Goal: Find specific page/section: Find specific page/section

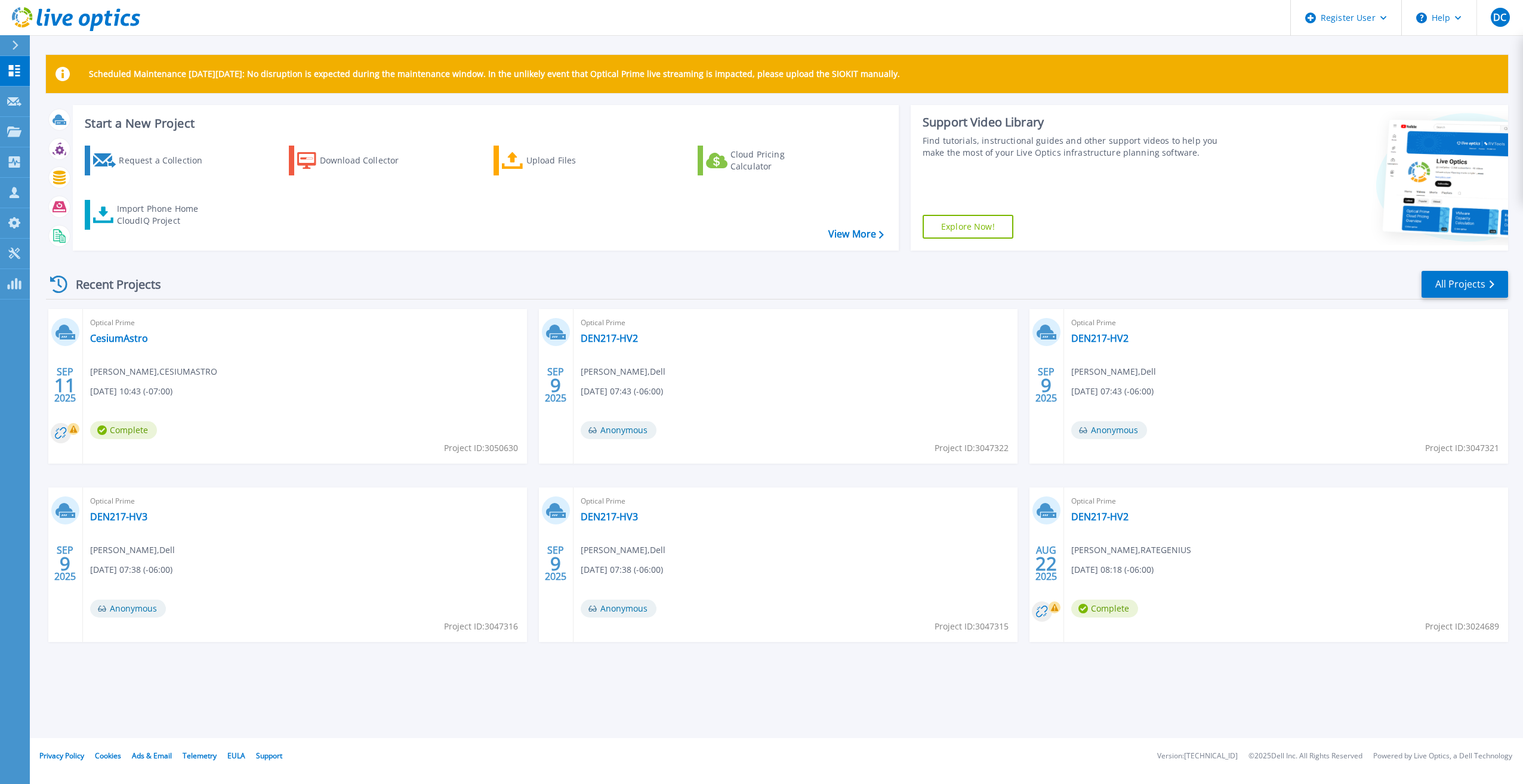
click at [17, 45] on icon at bounding box center [15, 45] width 6 height 9
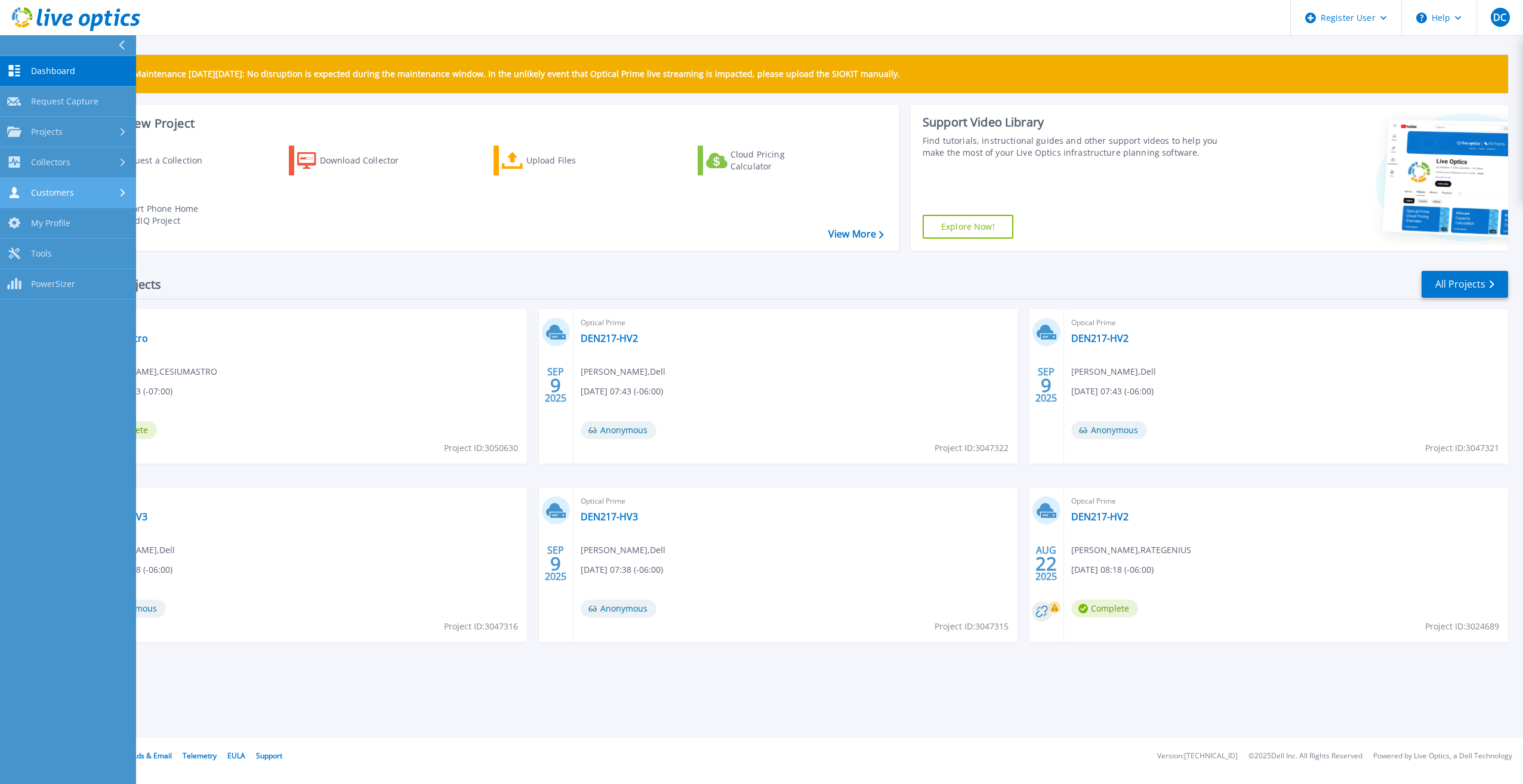
click at [44, 186] on link "Customers Customers" at bounding box center [68, 193] width 136 height 31
click at [107, 317] on link "Search & Manage Users" at bounding box center [68, 326] width 136 height 38
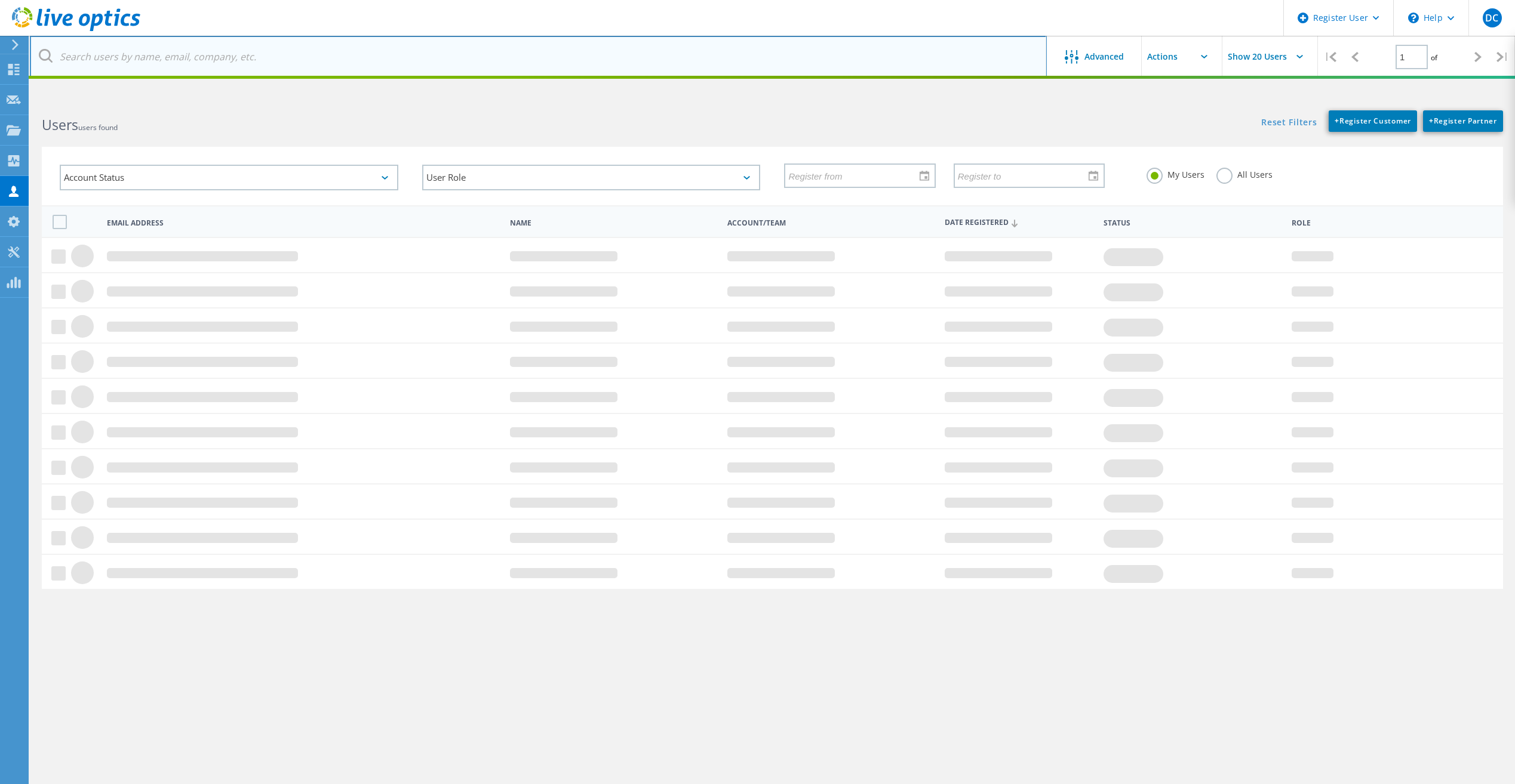
click at [253, 59] on input "text" at bounding box center [538, 57] width 1017 height 42
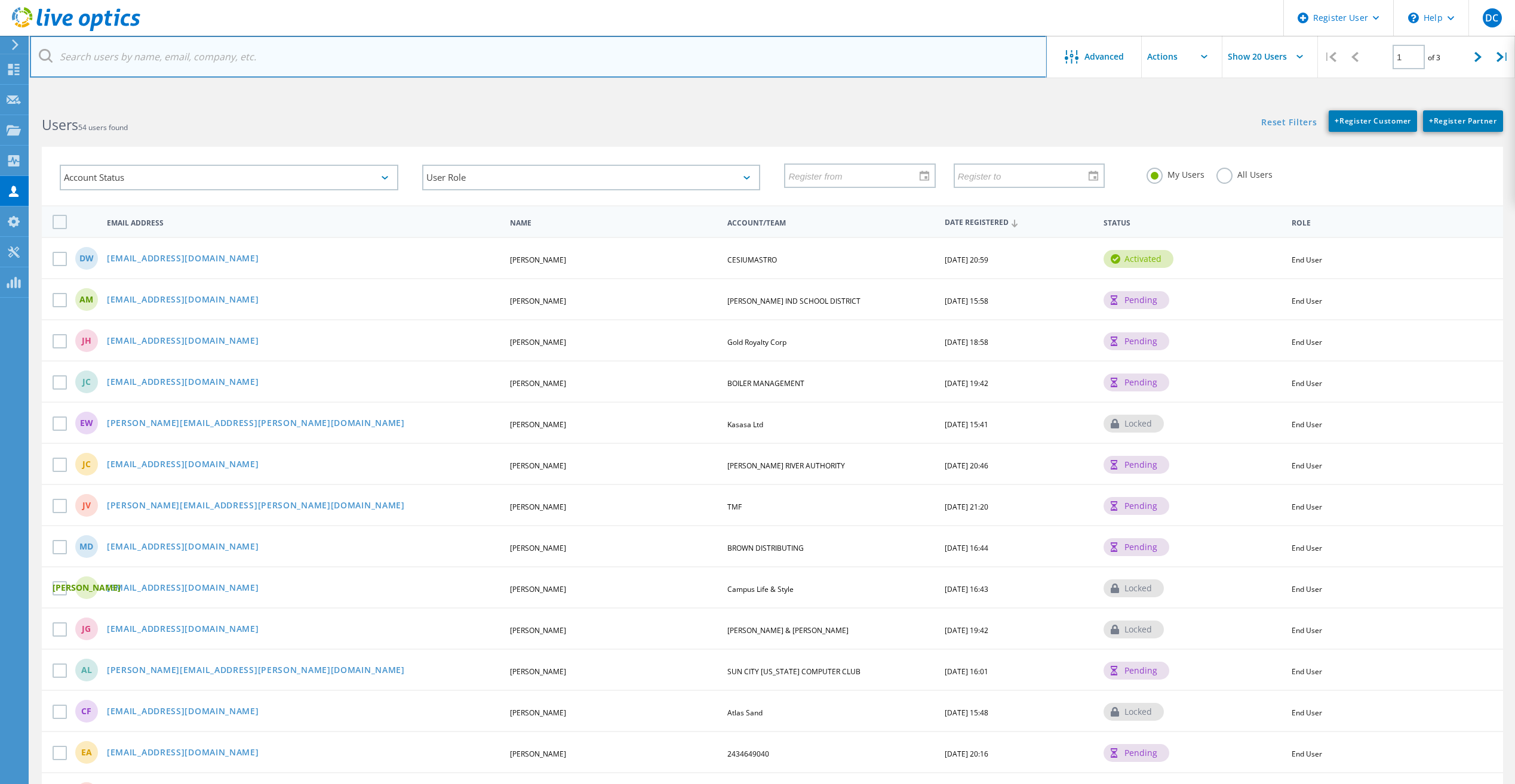
paste input "nmattern@netatwork.com"
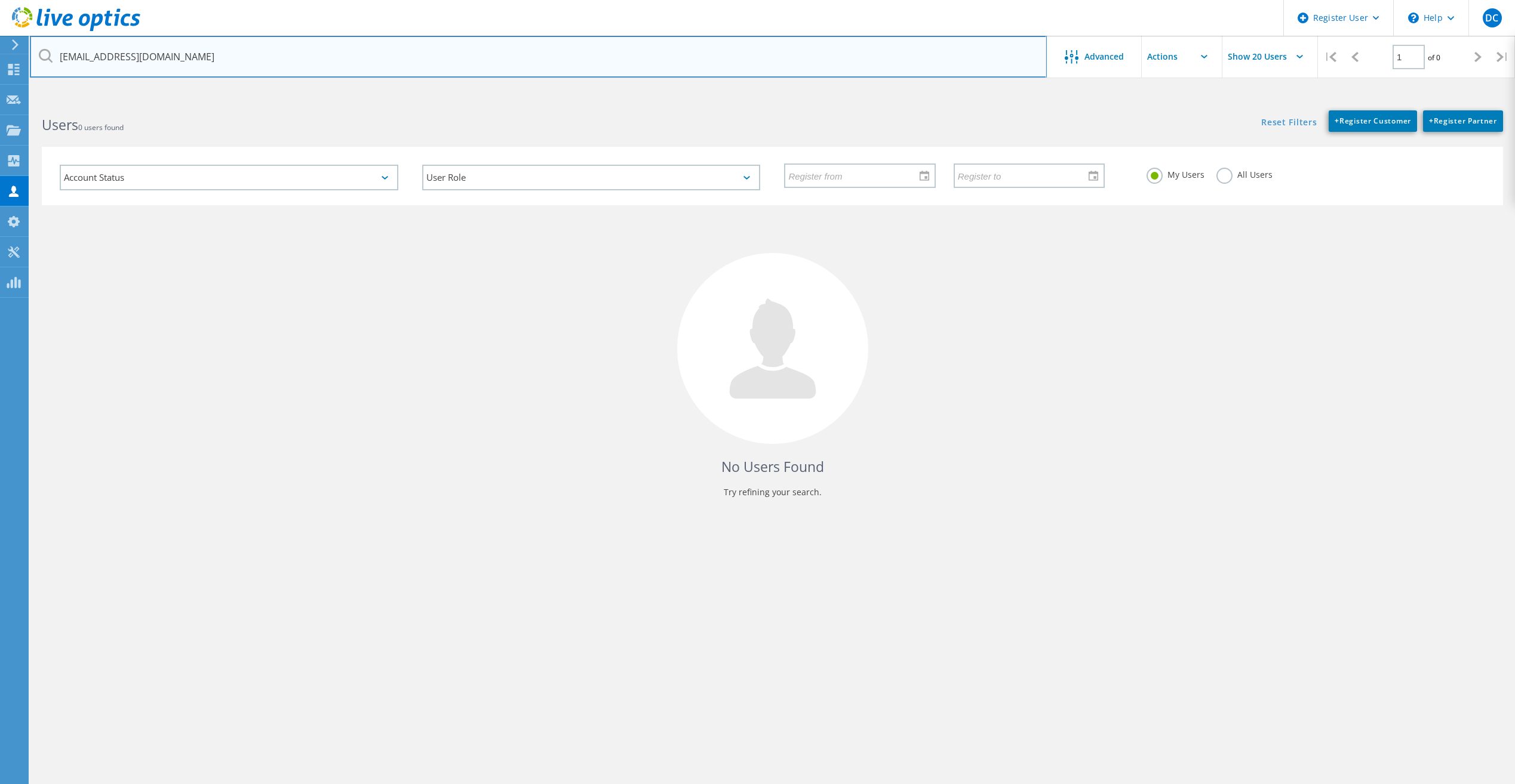
type input "nmattern@netatwork.com"
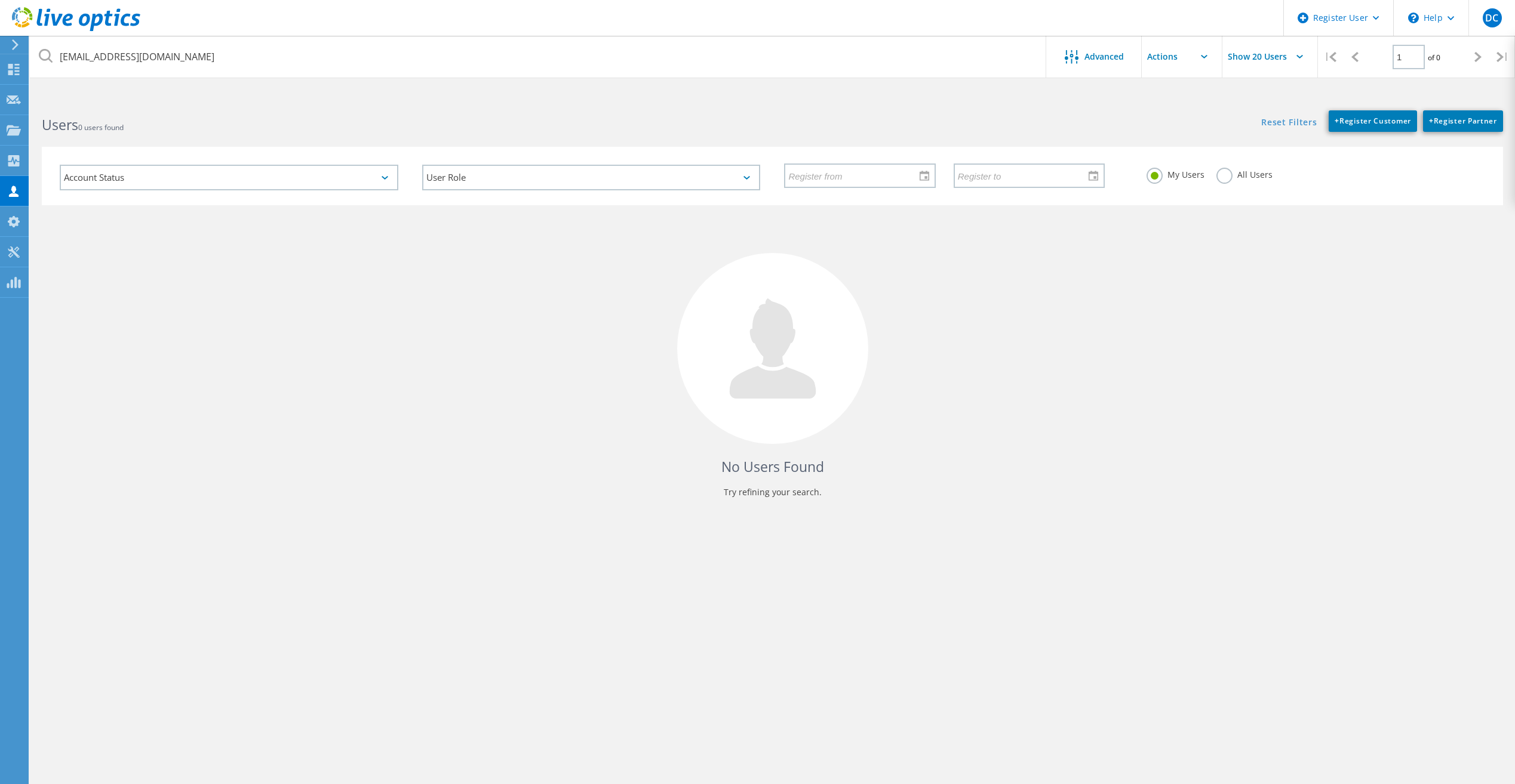
click at [1233, 179] on div "All Users" at bounding box center [1244, 176] width 56 height 17
click at [1230, 178] on label "All Users" at bounding box center [1244, 173] width 56 height 11
click at [0, 0] on input "All Users" at bounding box center [0, 0] width 0 height 0
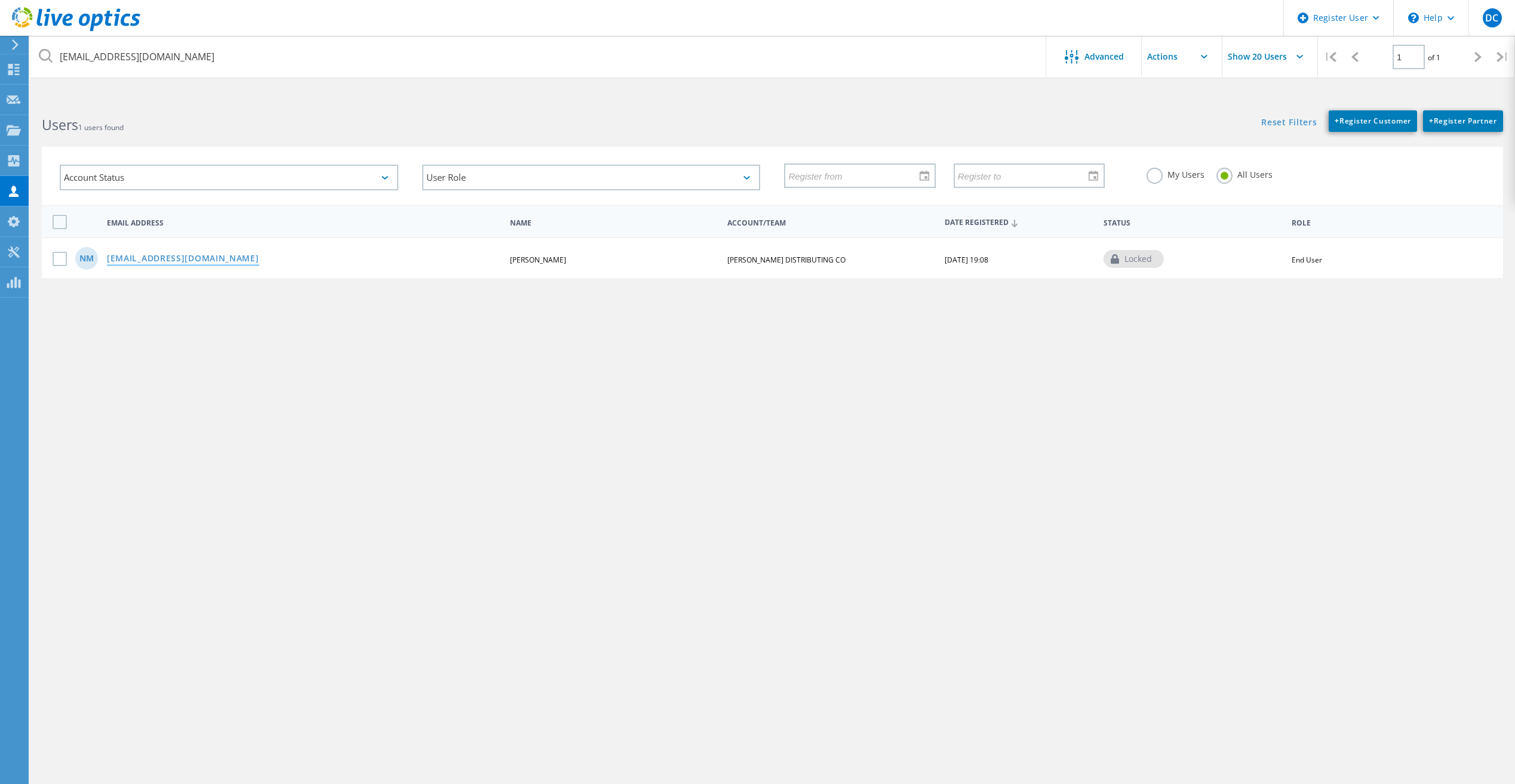
click at [154, 263] on link "NMATTERN@NETATWORK.COM" at bounding box center [183, 259] width 152 height 10
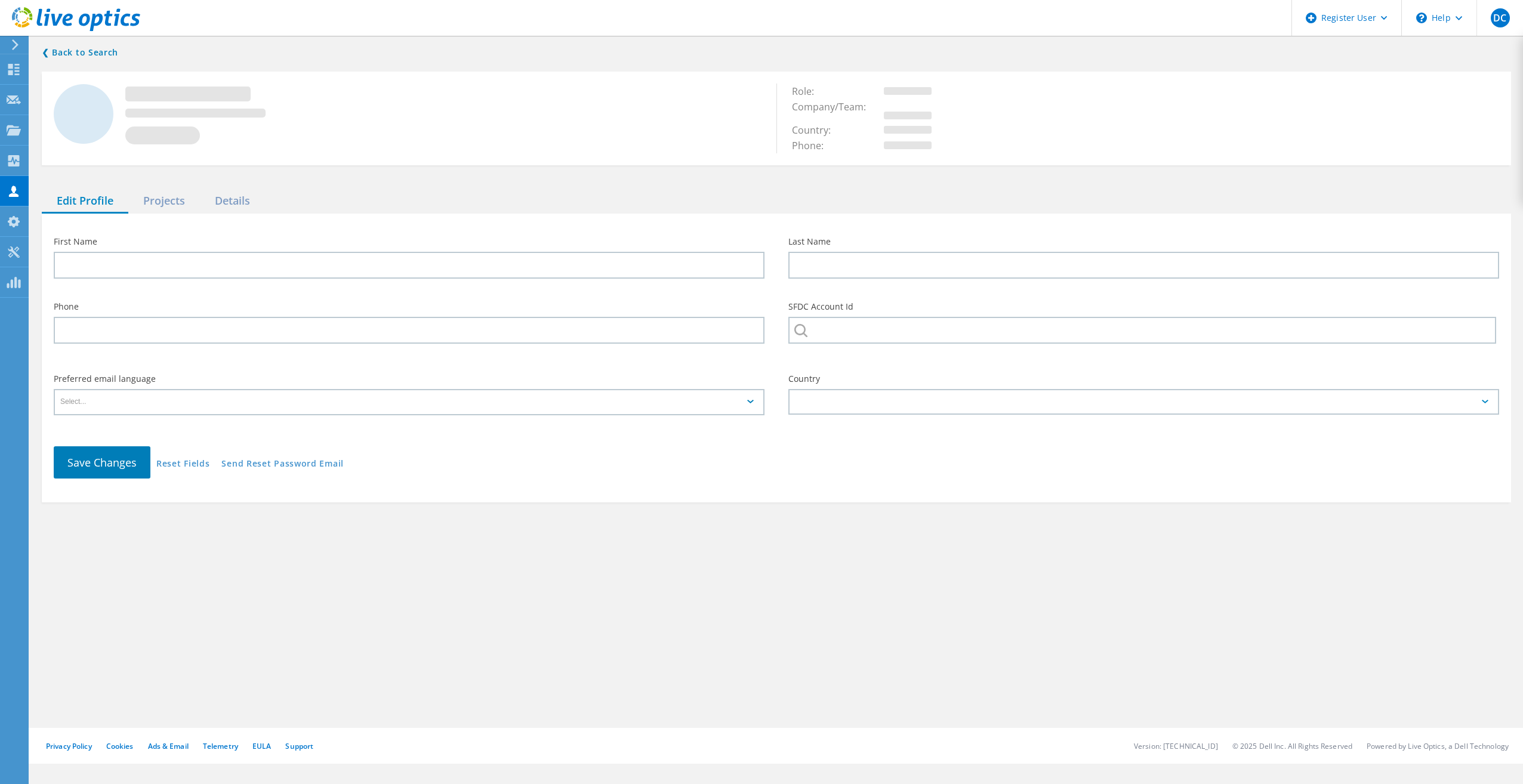
type input "Nate"
type input "Mattern"
type input "THEIS DISTRIBUTING CO"
type input "English"
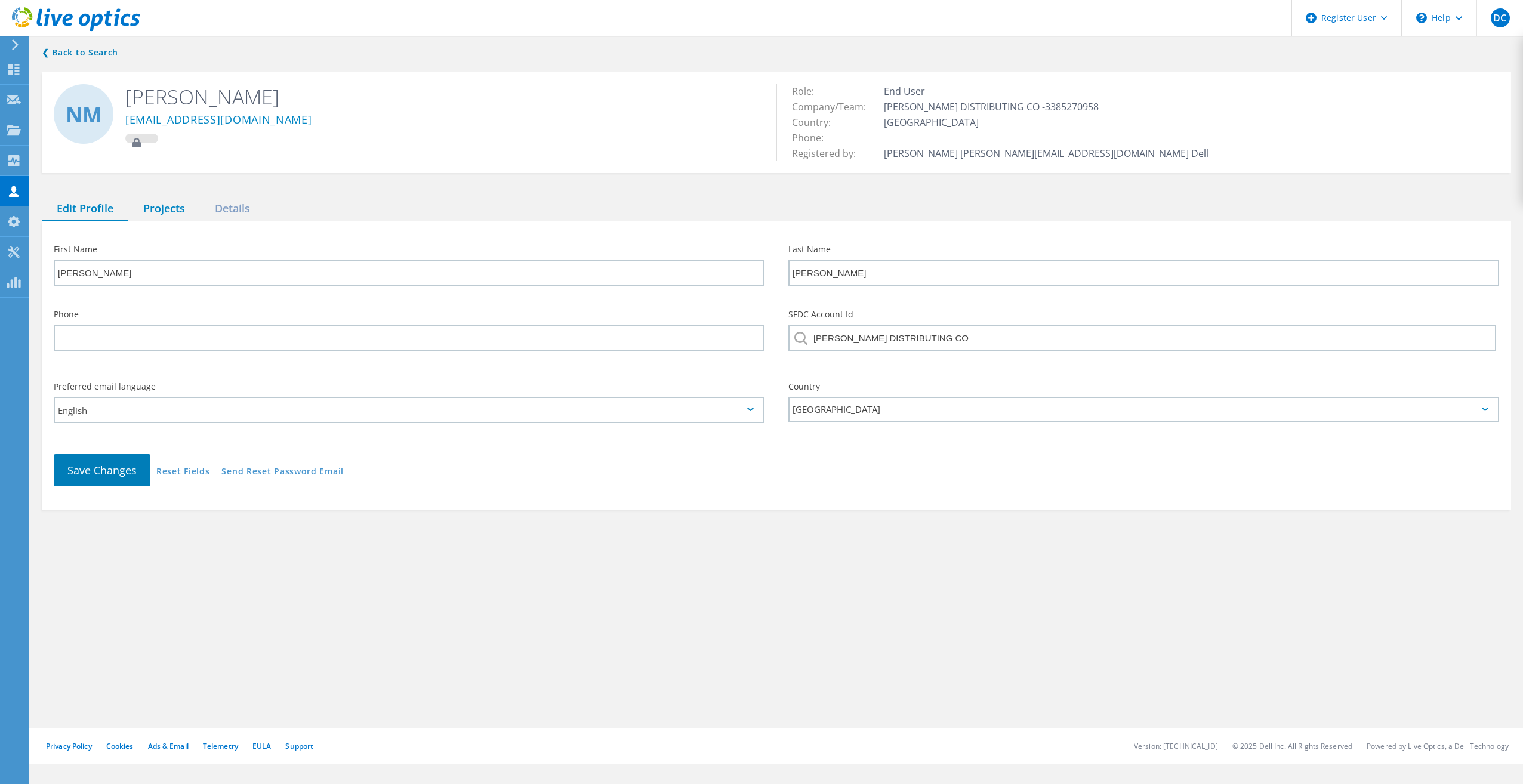
click at [172, 217] on div "Projects" at bounding box center [164, 209] width 72 height 25
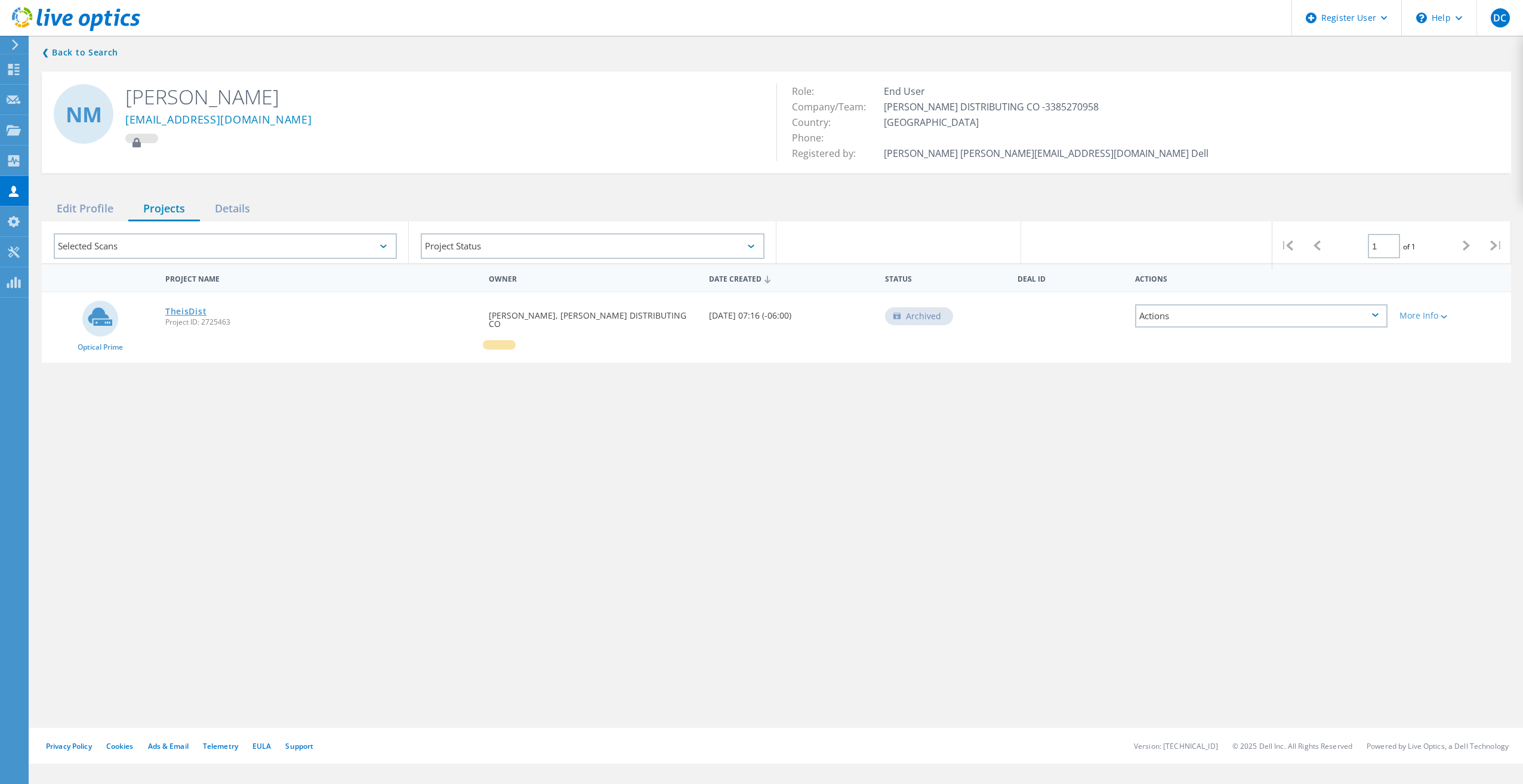
click at [172, 308] on link "TheisDist" at bounding box center [186, 311] width 41 height 9
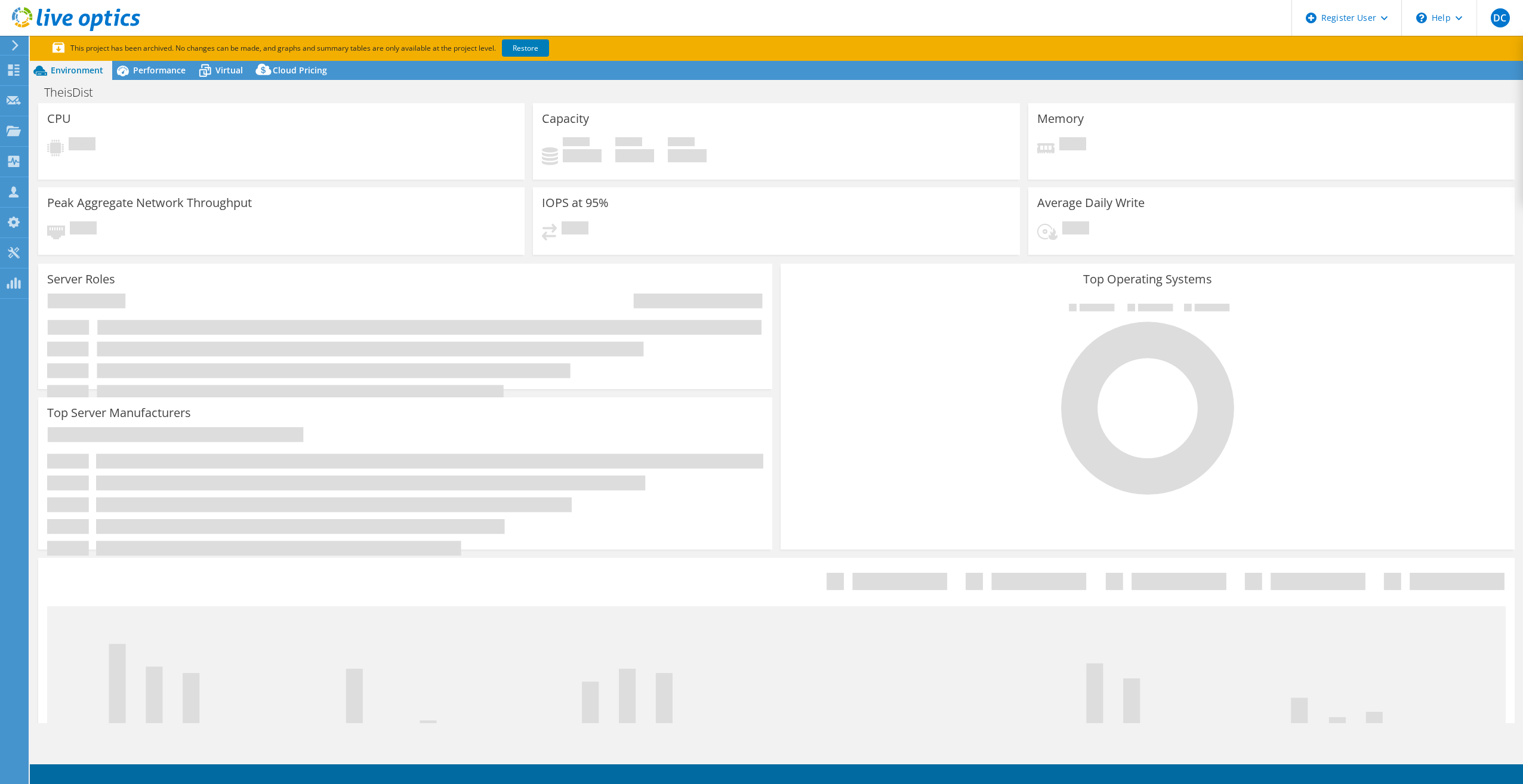
select select "USD"
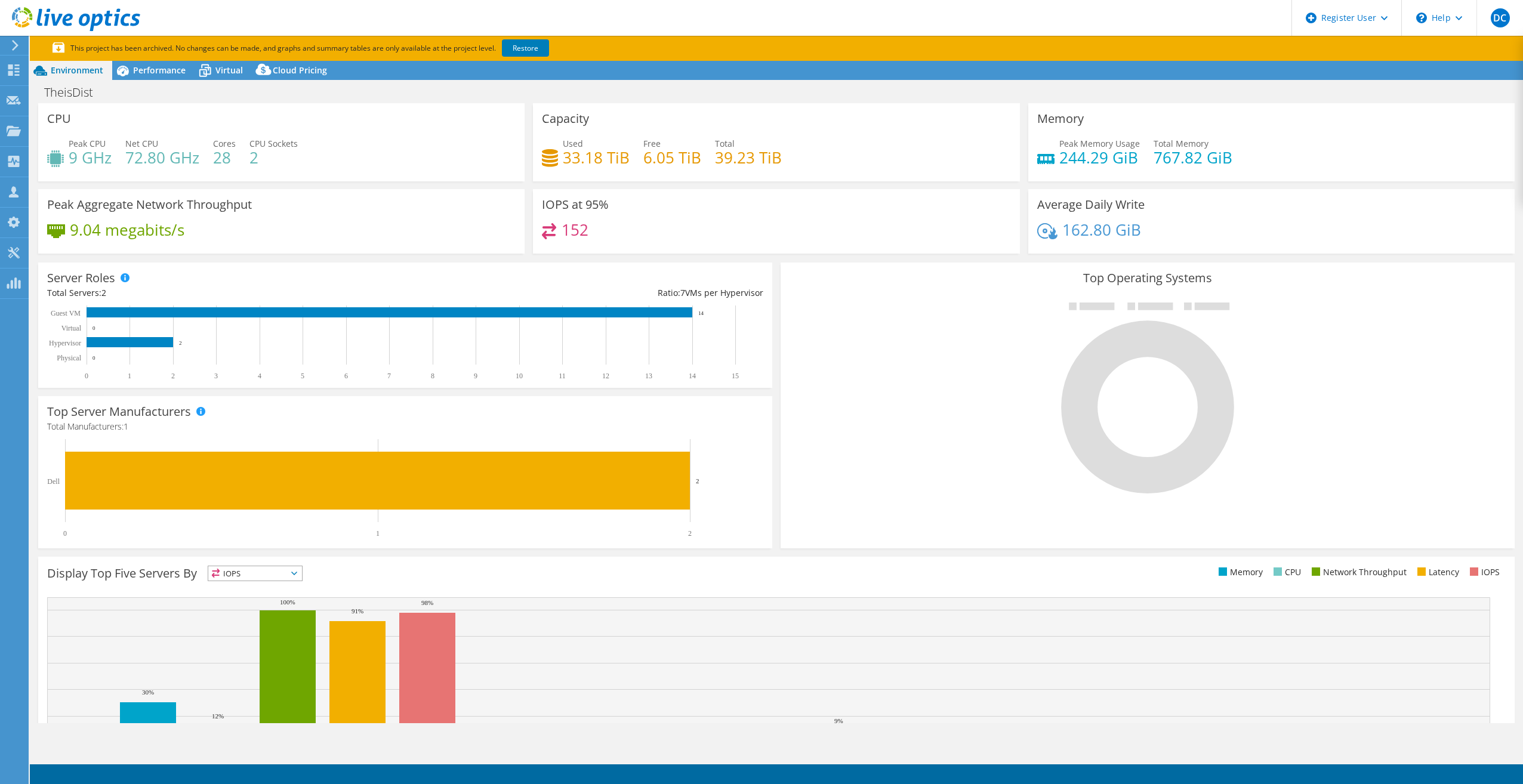
click at [358, 131] on div "CPU Peak CPU 9 GHz Net CPU 72.80 GHz Cores 28 CPU Sockets 2" at bounding box center [281, 142] width 486 height 78
click at [153, 71] on span "Performance" at bounding box center [159, 70] width 53 height 11
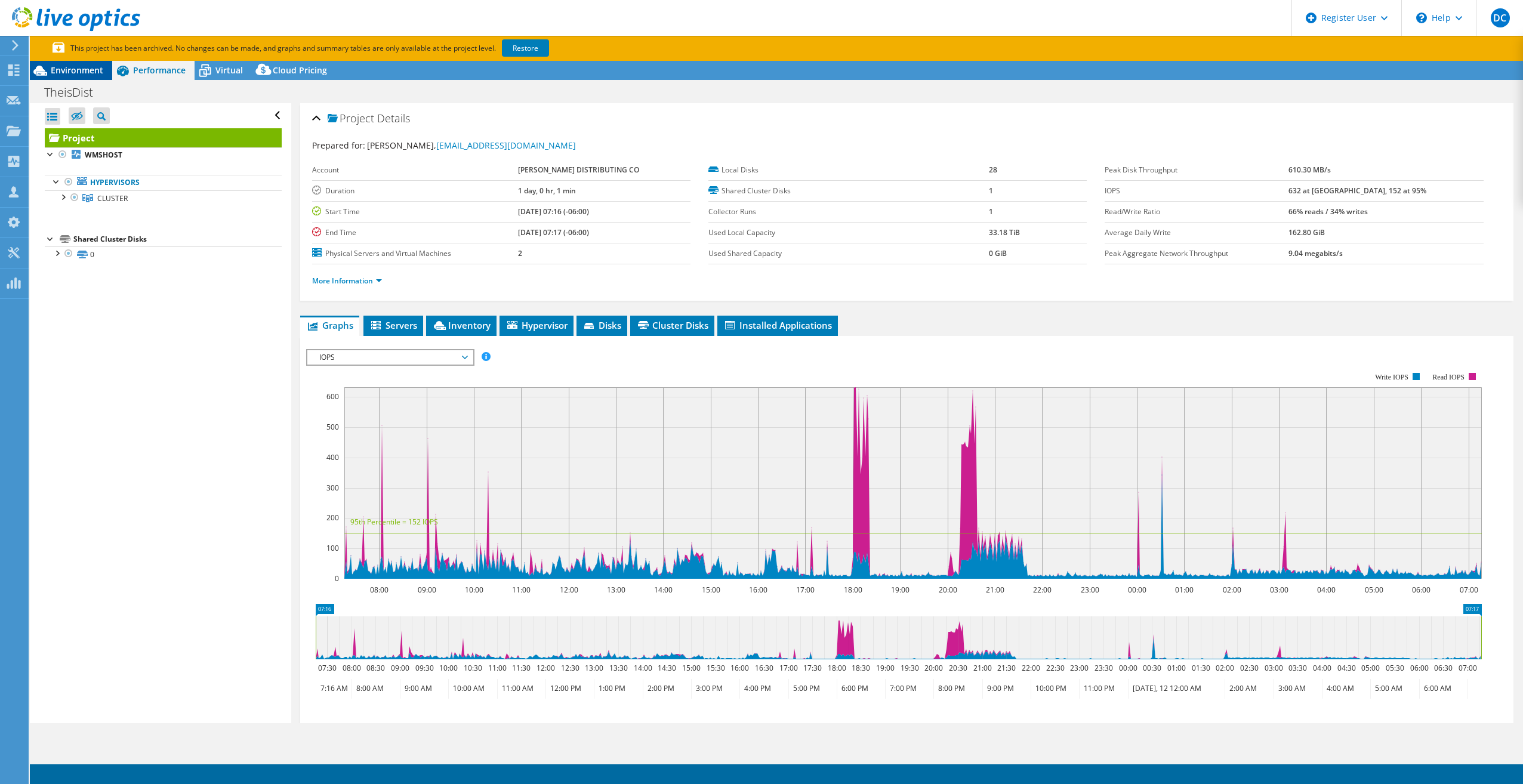
click at [72, 72] on span "Environment" at bounding box center [76, 70] width 53 height 11
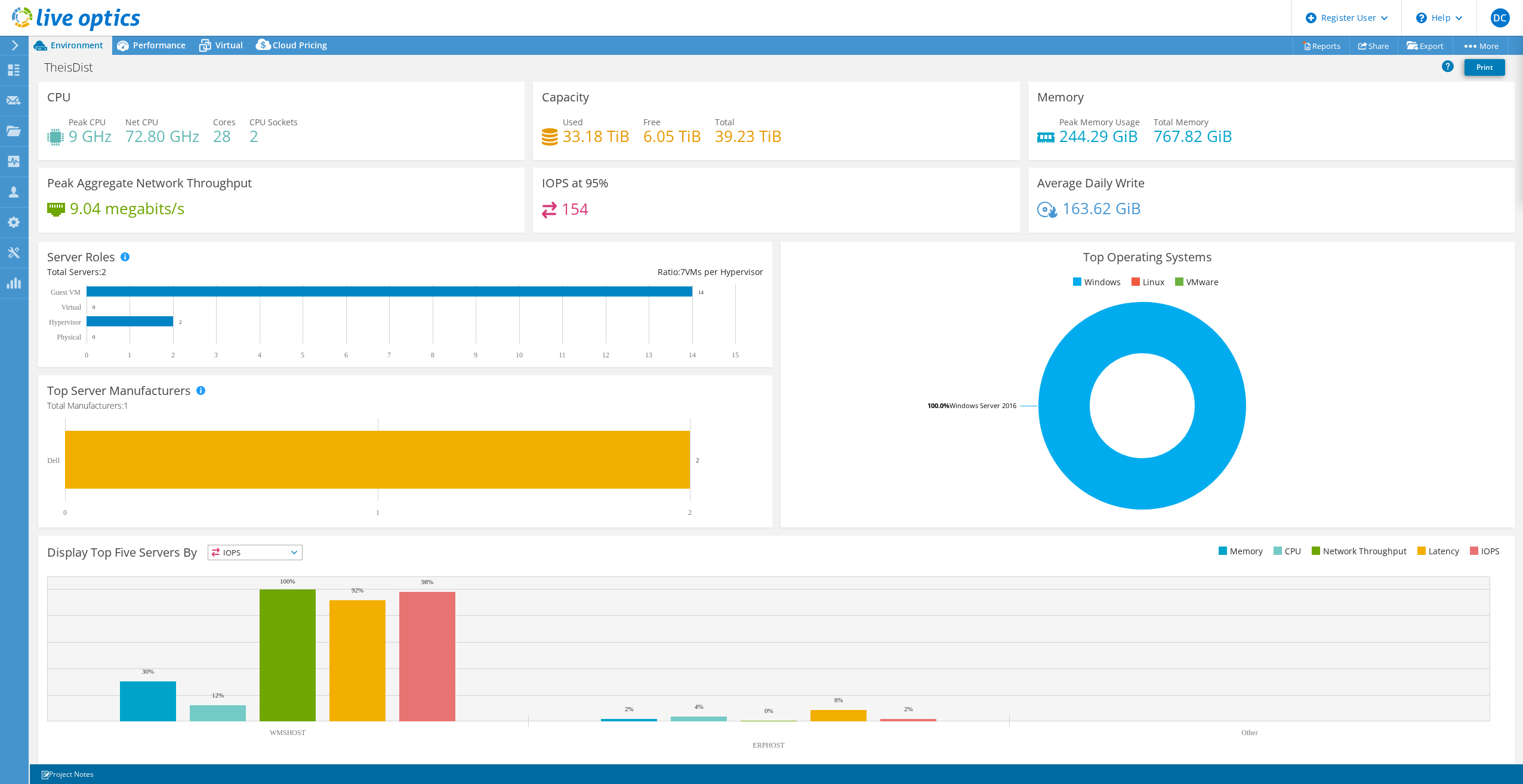
select select "USD"
click at [136, 29] on icon at bounding box center [76, 19] width 128 height 25
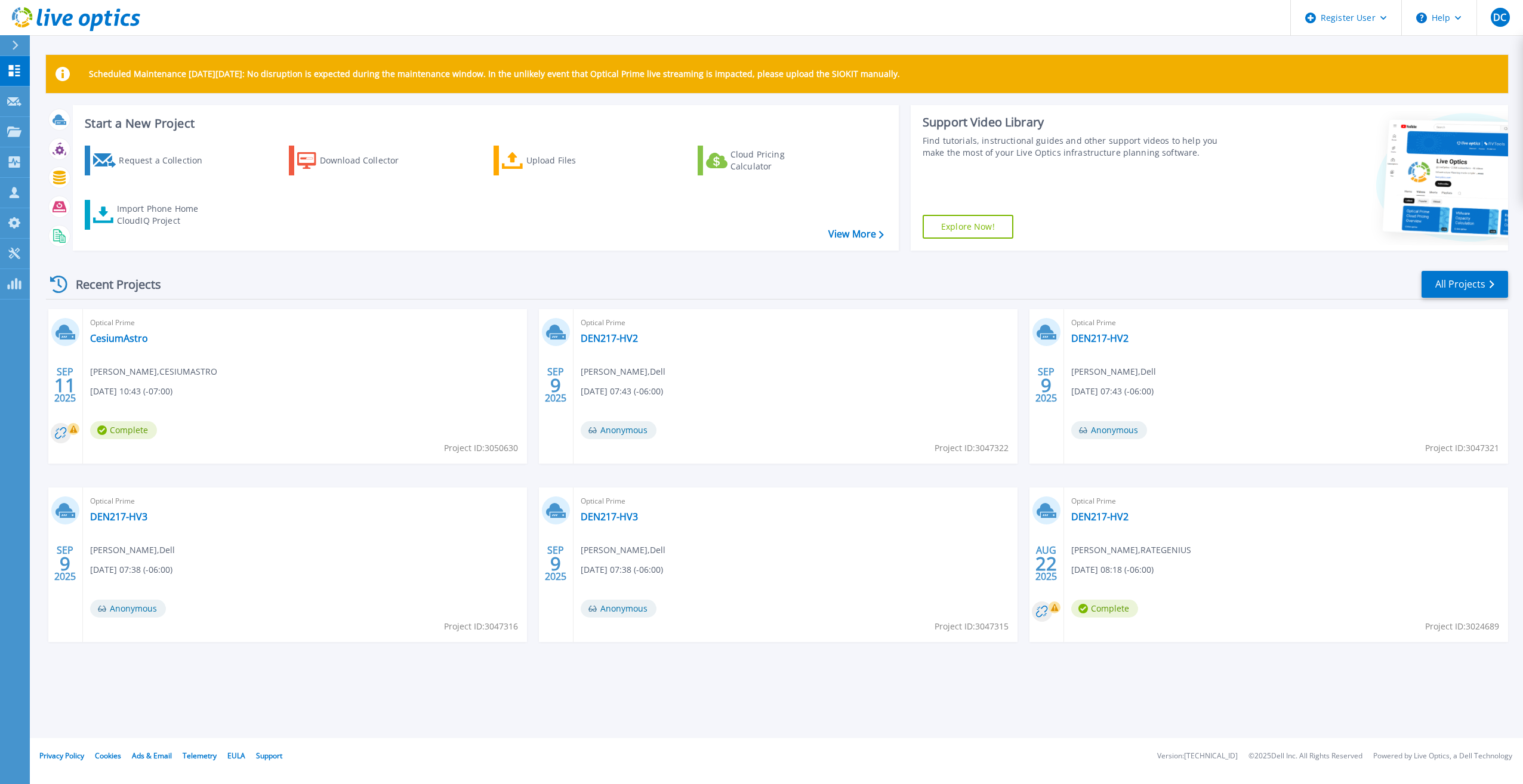
click at [15, 49] on icon at bounding box center [15, 45] width 7 height 9
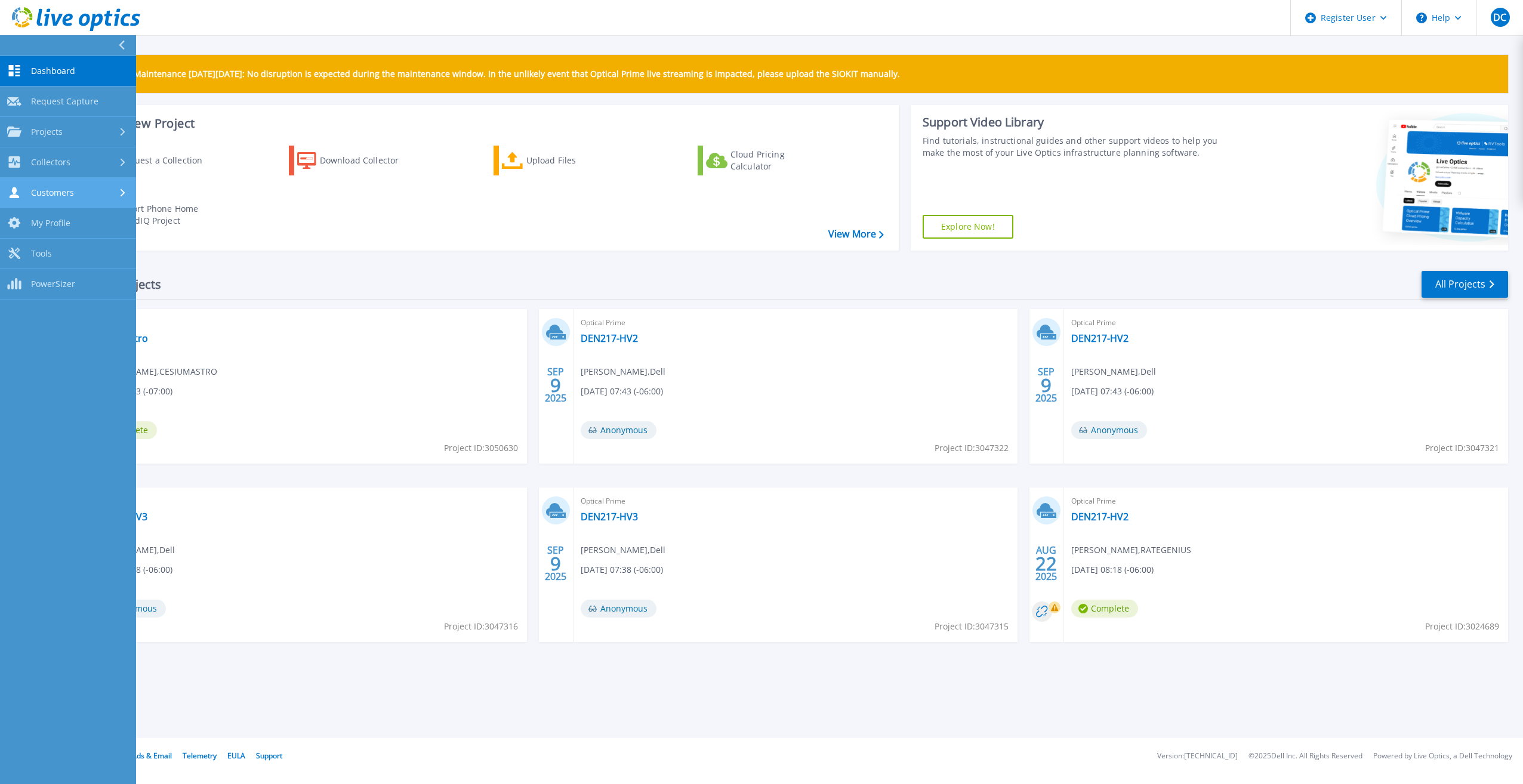
click at [73, 195] on div "Customers" at bounding box center [68, 192] width 122 height 11
click at [86, 327] on link "Search & Manage Users" at bounding box center [68, 326] width 136 height 38
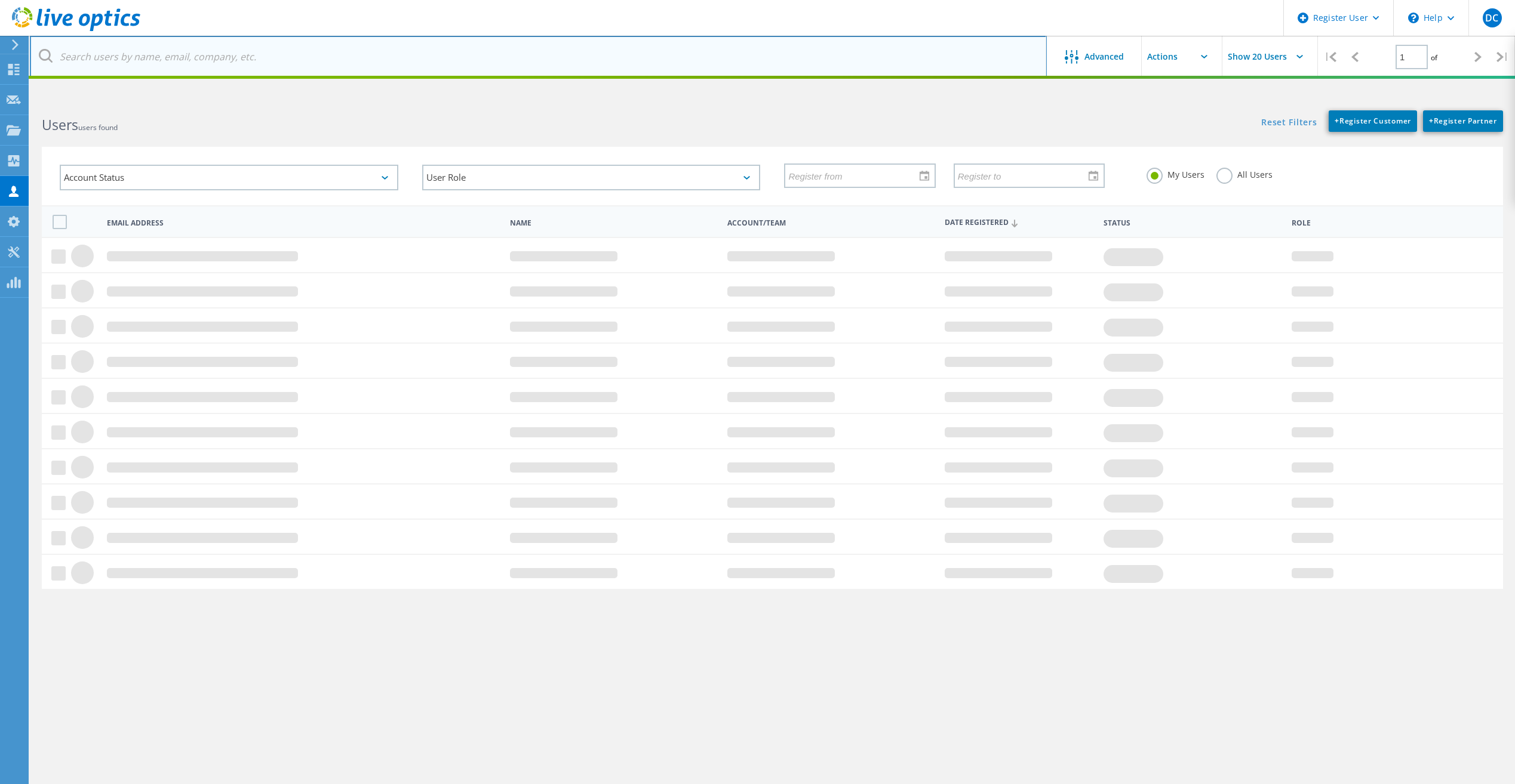
click at [250, 54] on input "text" at bounding box center [538, 57] width 1017 height 42
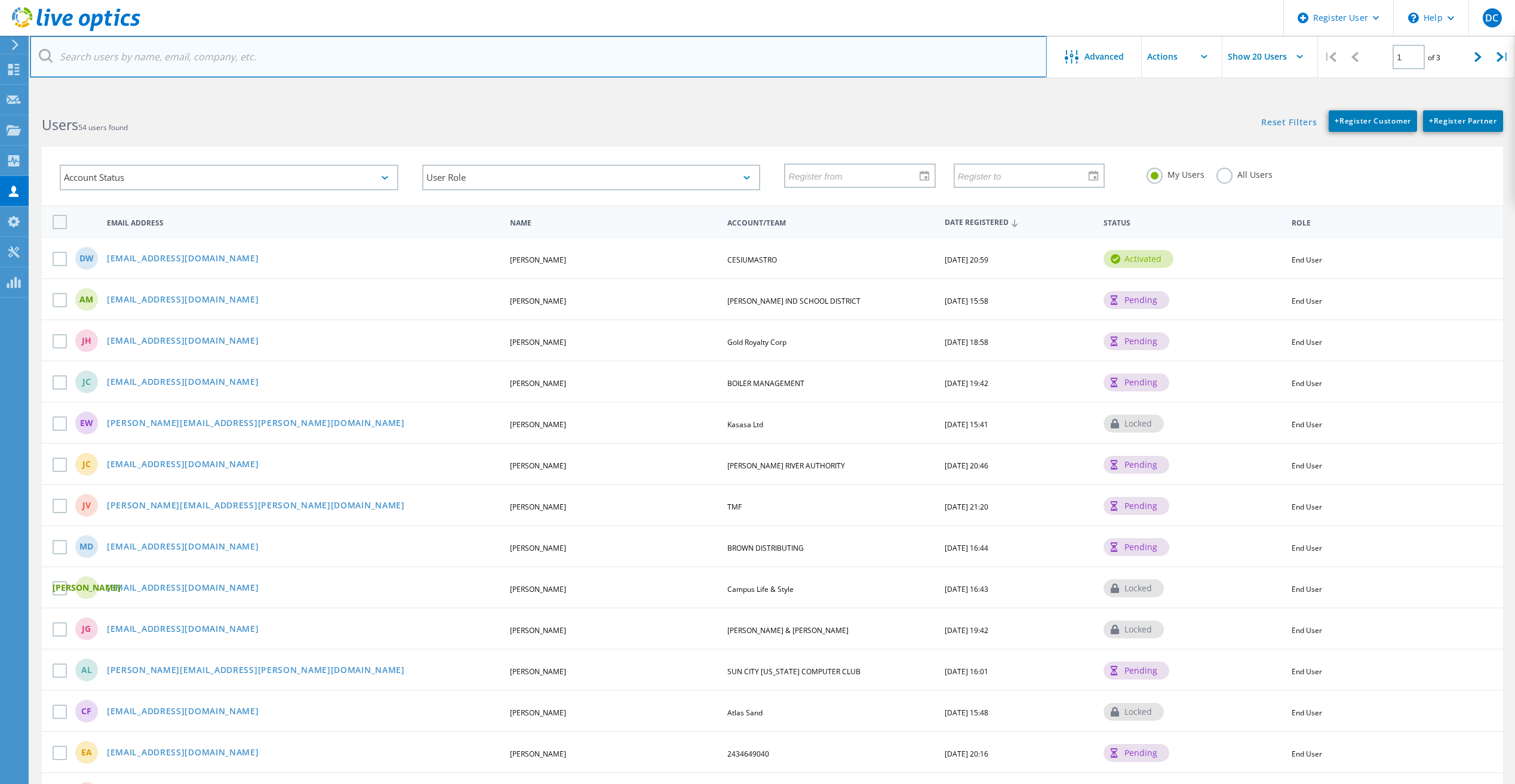
paste input "[EMAIL_ADDRESS][DOMAIN_NAME]"
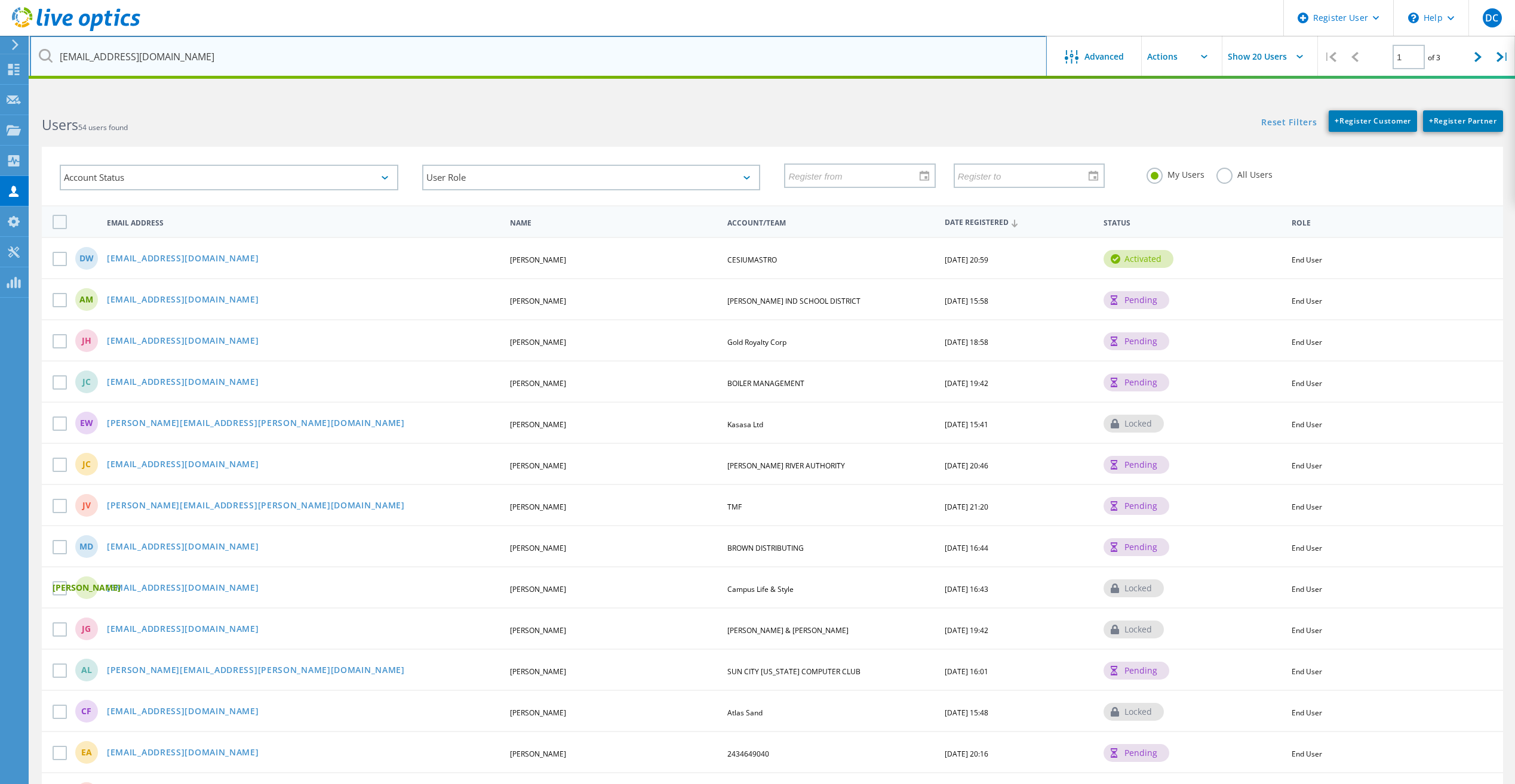
type input "[EMAIL_ADDRESS][DOMAIN_NAME]"
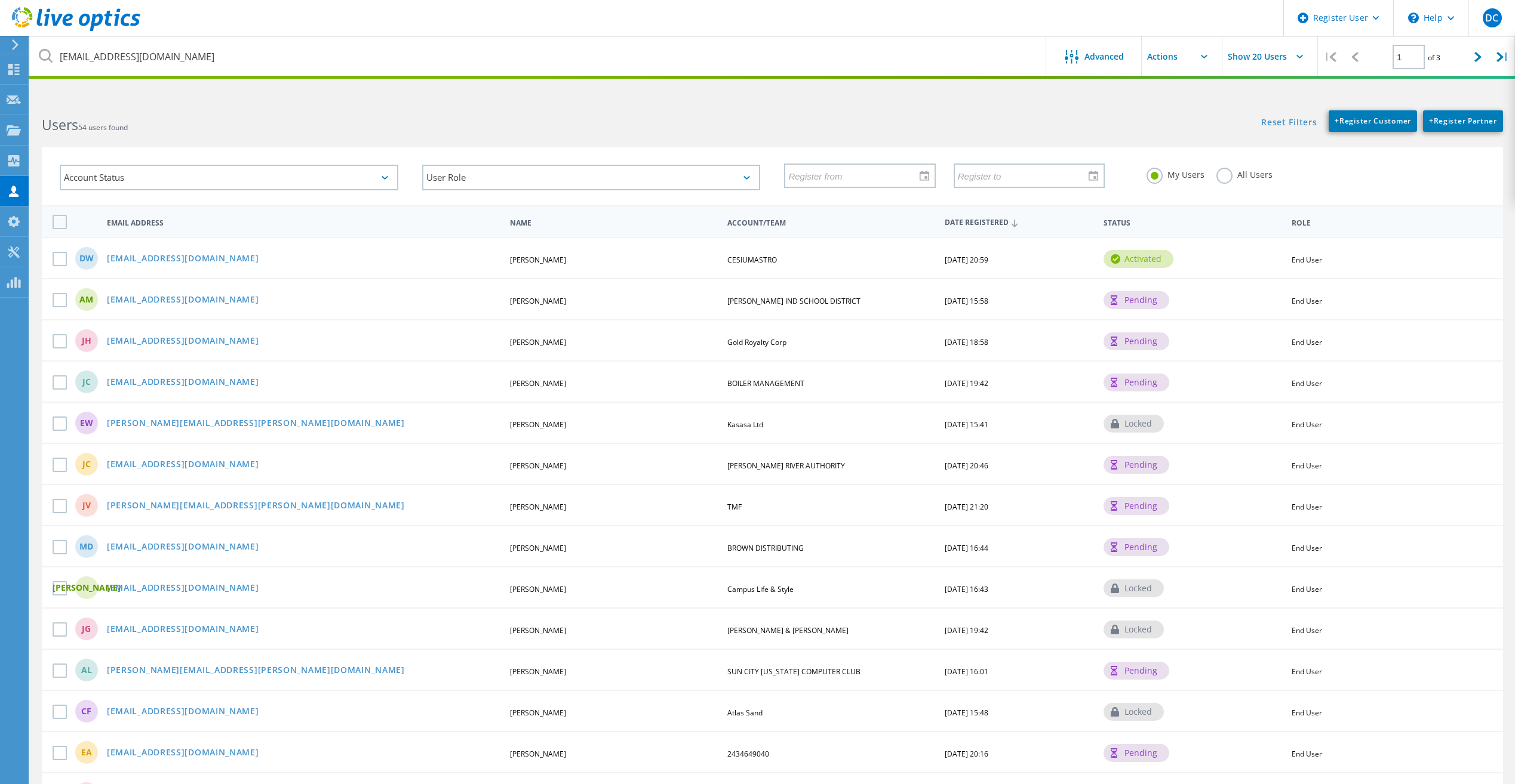
click at [1045, 102] on div "Reset Filters + Register Customer + Register Partner Show Filters" at bounding box center [1143, 115] width 743 height 33
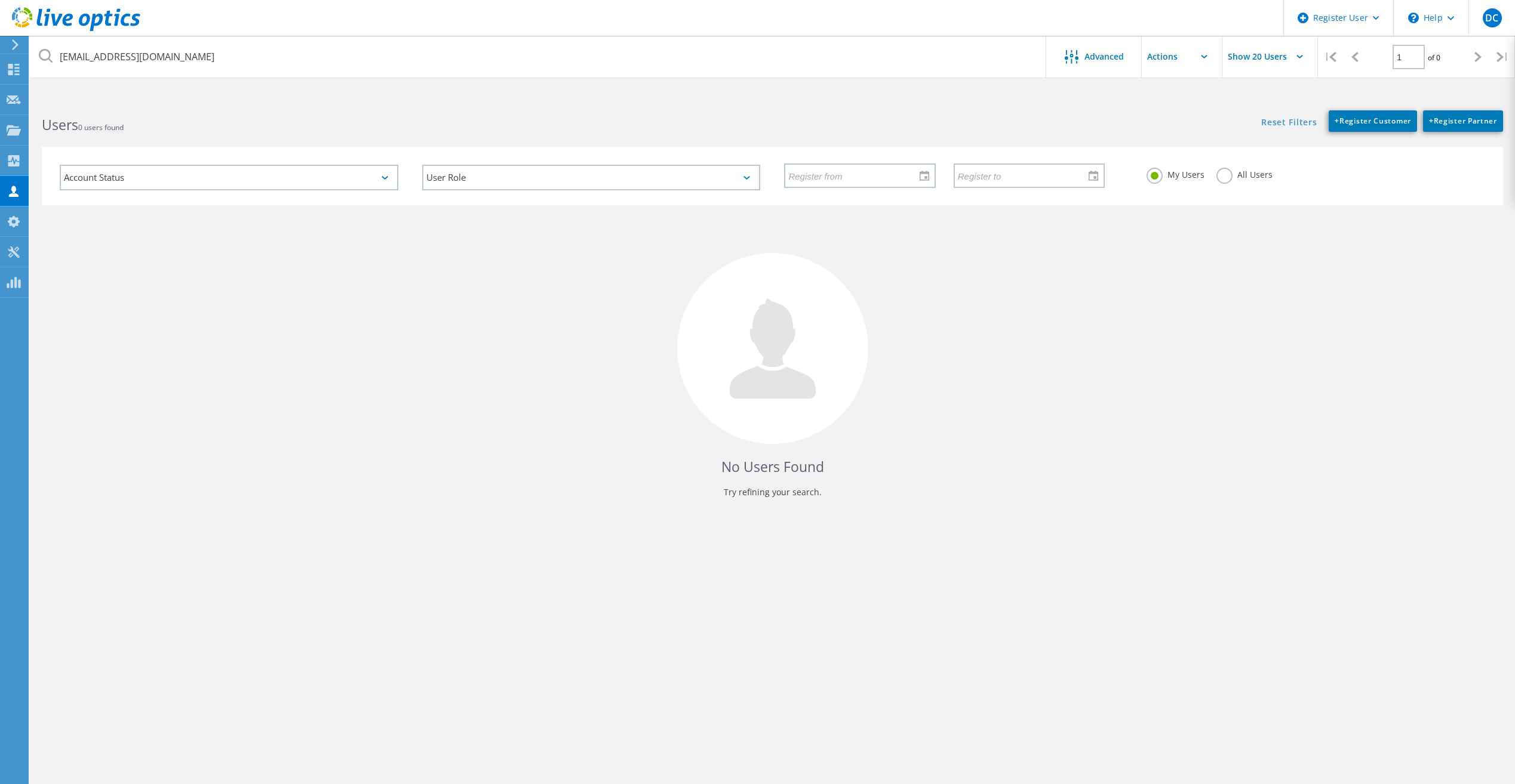
click at [1234, 176] on label "All Users" at bounding box center [1244, 173] width 56 height 11
click at [0, 0] on input "All Users" at bounding box center [0, 0] width 0 height 0
